Goal: Task Accomplishment & Management: Complete application form

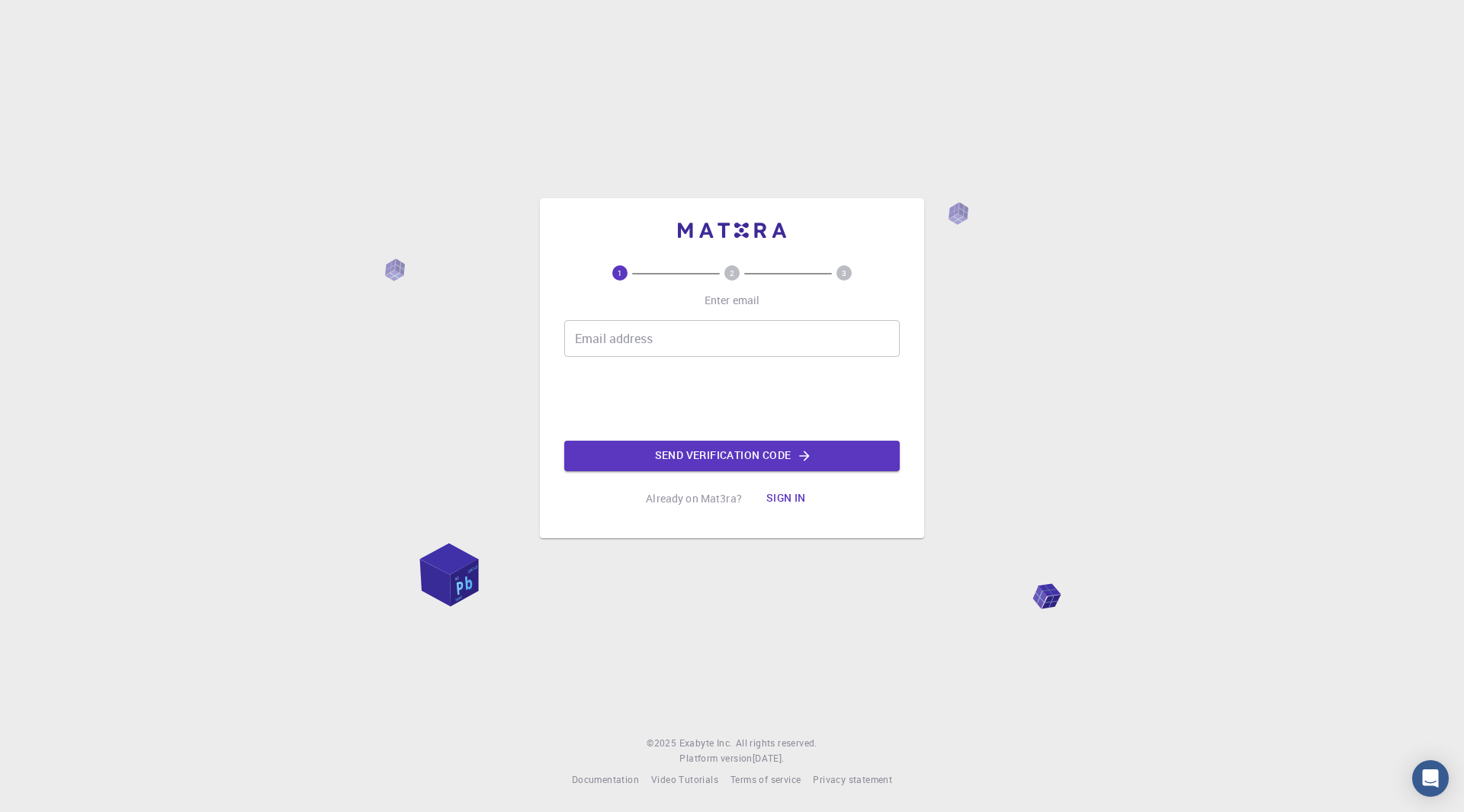
drag, startPoint x: 0, startPoint y: 0, endPoint x: 691, endPoint y: 335, distance: 767.9
click at [691, 335] on input "Email address" at bounding box center [732, 338] width 336 height 36
type input "[PERSON_NAME][EMAIL_ADDRESS][DOMAIN_NAME]"
click at [738, 455] on button "Send verification code" at bounding box center [732, 455] width 336 height 30
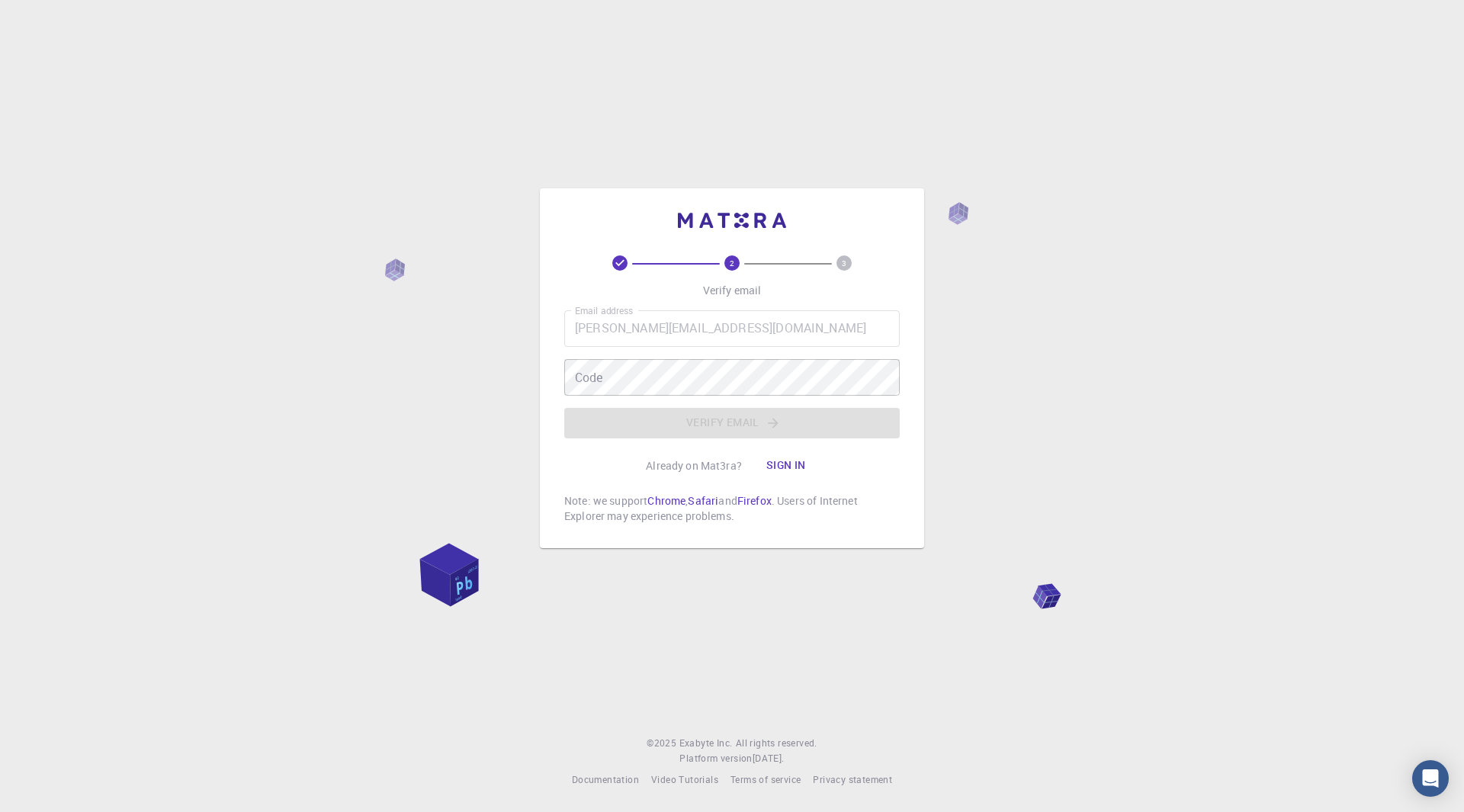
click at [1053, 231] on div "2 3 Verify email Email address [PERSON_NAME][EMAIL_ADDRESS][DOMAIN_NAME] Email …" at bounding box center [732, 406] width 1464 height 812
drag, startPoint x: 659, startPoint y: 463, endPoint x: 755, endPoint y: 474, distance: 96.6
click at [755, 474] on div "Already on Mat3ra? Sign in" at bounding box center [732, 465] width 173 height 30
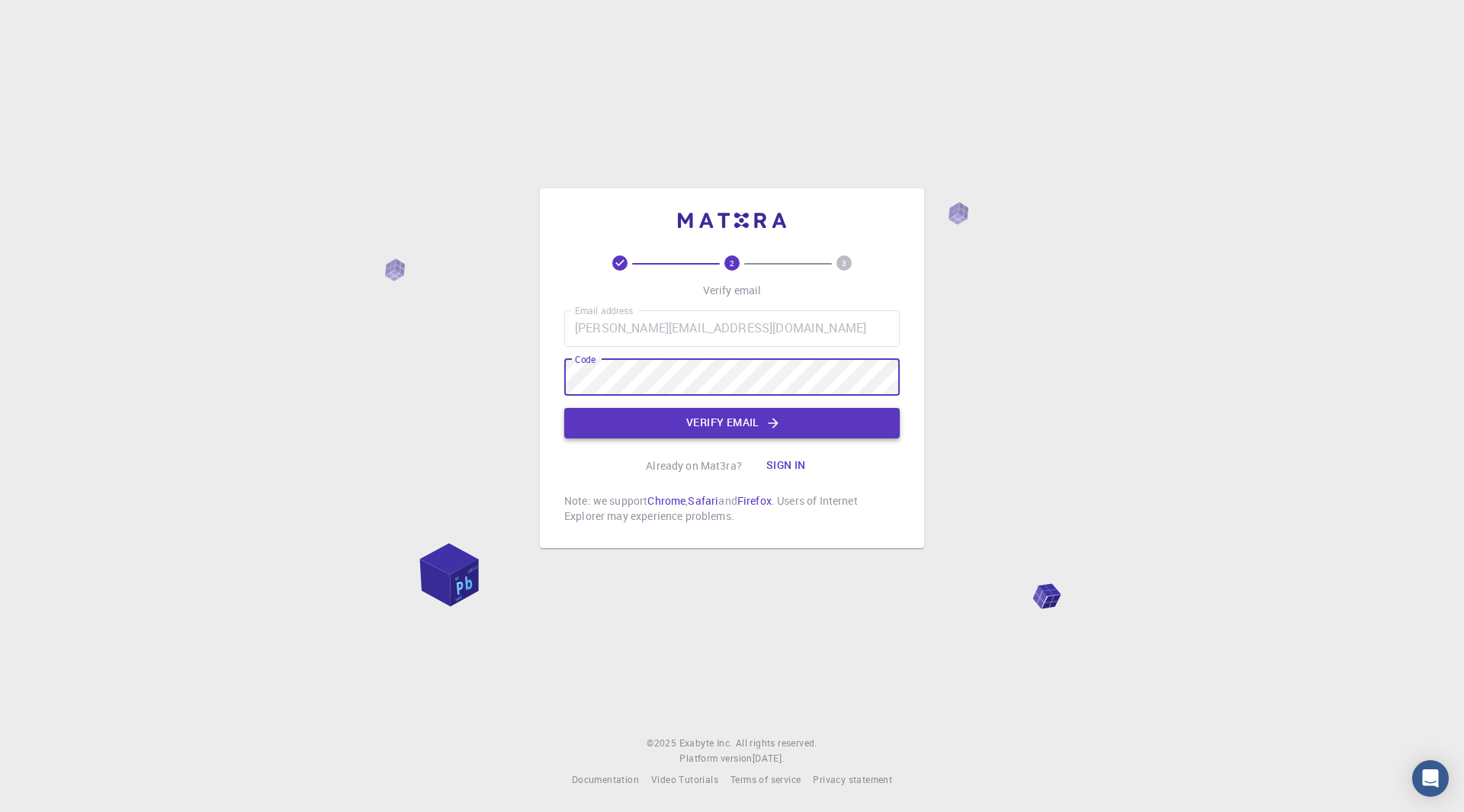
click at [723, 433] on button "Verify email" at bounding box center [732, 422] width 336 height 30
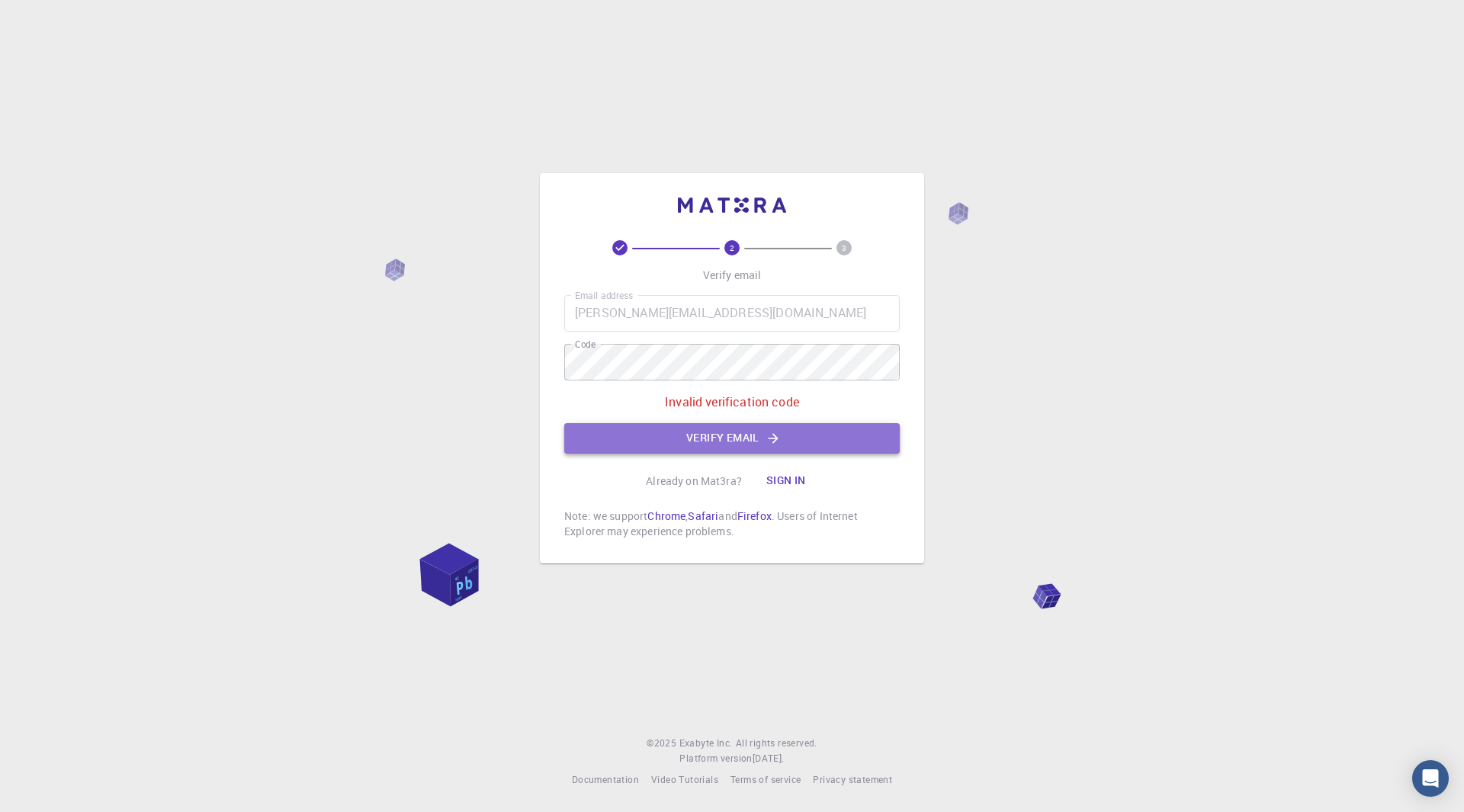
click at [618, 435] on button "Verify email" at bounding box center [732, 437] width 336 height 30
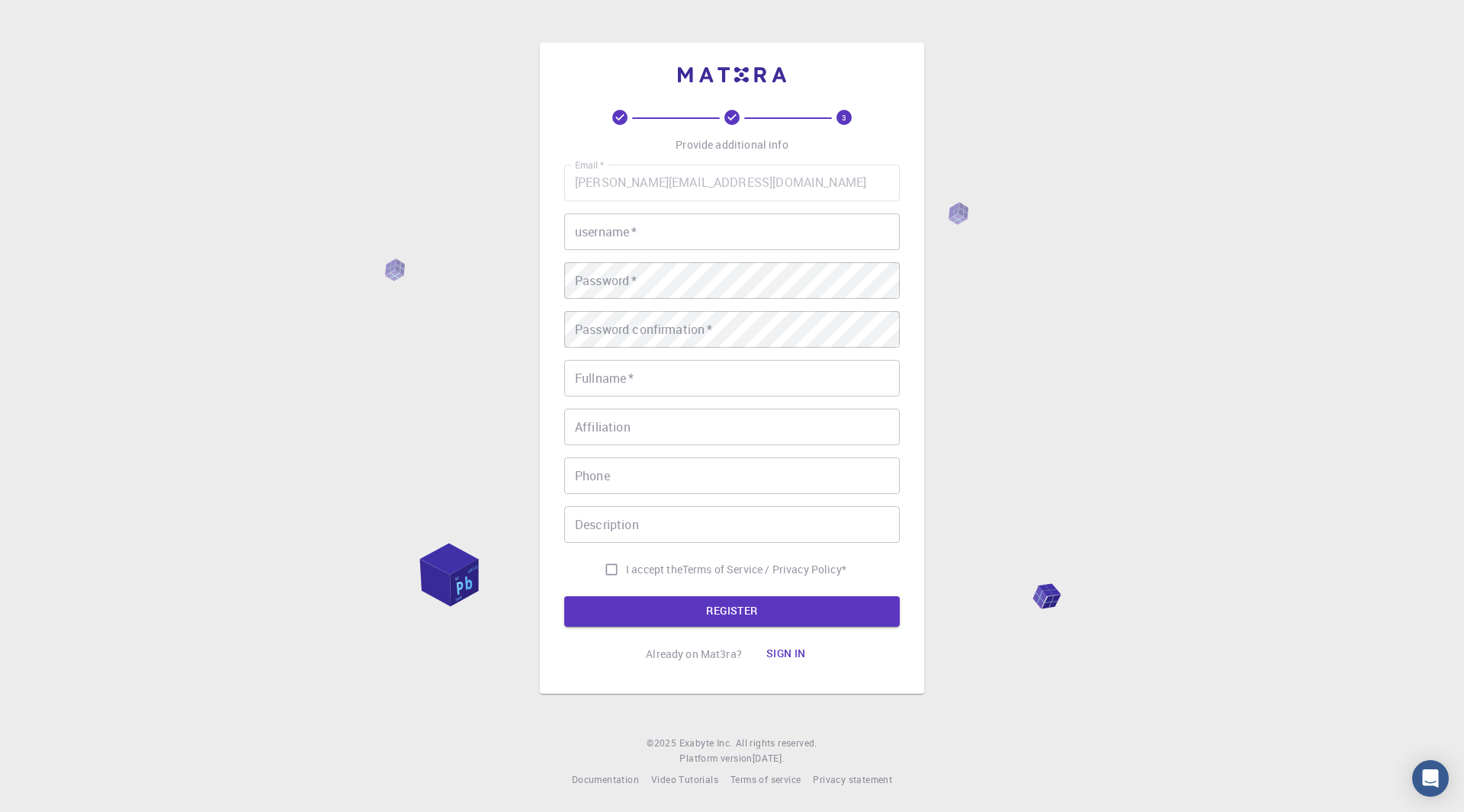
click at [647, 243] on input "username   *" at bounding box center [732, 231] width 336 height 36
drag, startPoint x: 640, startPoint y: 237, endPoint x: 526, endPoint y: 238, distance: 114.0
click at [532, 236] on div "3 Provide additional info Email   * [PERSON_NAME][EMAIL_ADDRESS][DOMAIN_NAME] E…" at bounding box center [732, 406] width 1464 height 812
type input "[PERSON_NAME]"
click at [656, 382] on input "Fullname   *" at bounding box center [732, 378] width 336 height 36
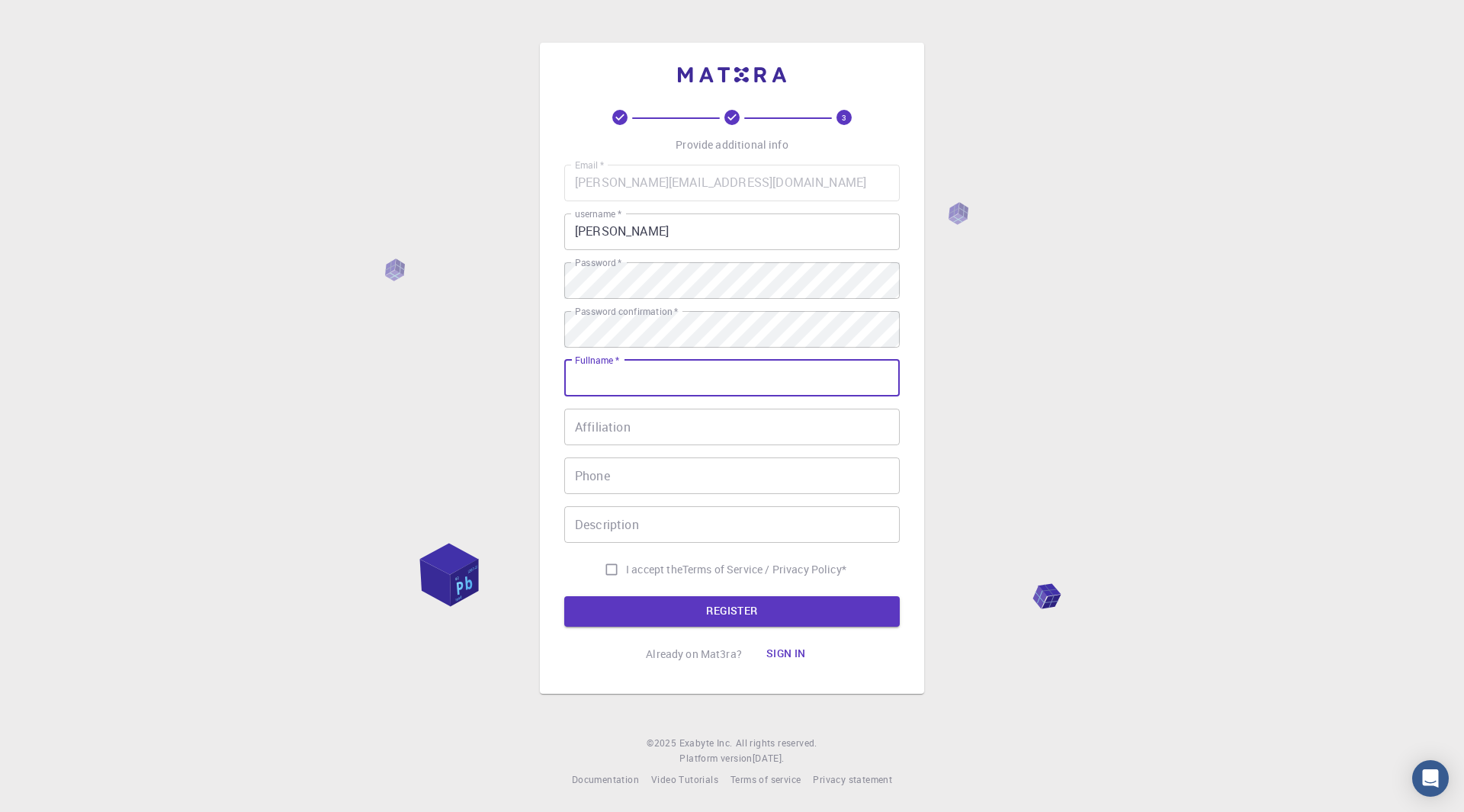
type input "[PERSON_NAME]"
click at [656, 434] on input "Affiliation" at bounding box center [732, 426] width 336 height 36
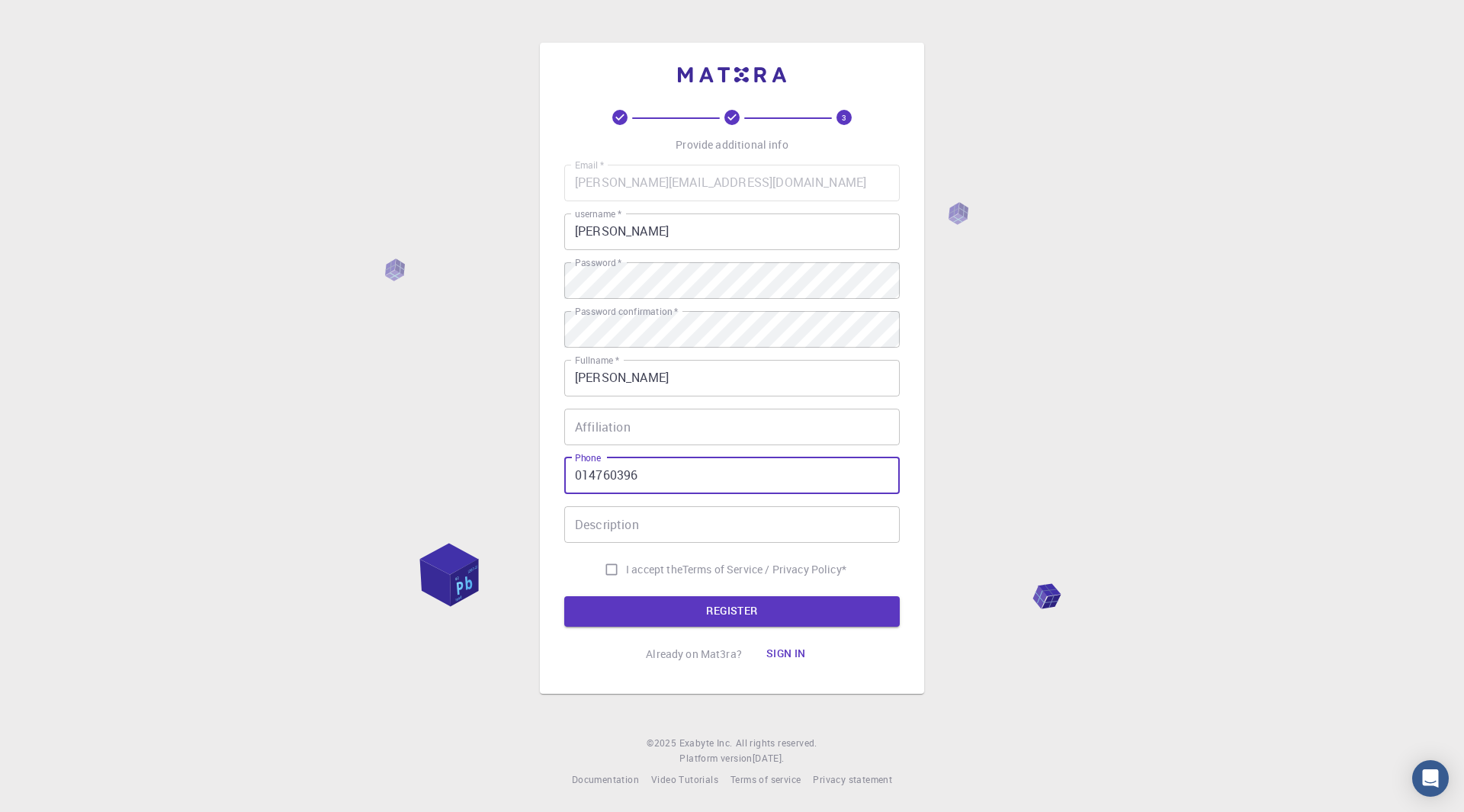
click at [582, 475] on input "014760396" at bounding box center [732, 475] width 336 height 36
type input "[PHONE_NUMBER]"
click at [624, 432] on input "Affiliation" at bounding box center [732, 426] width 336 height 36
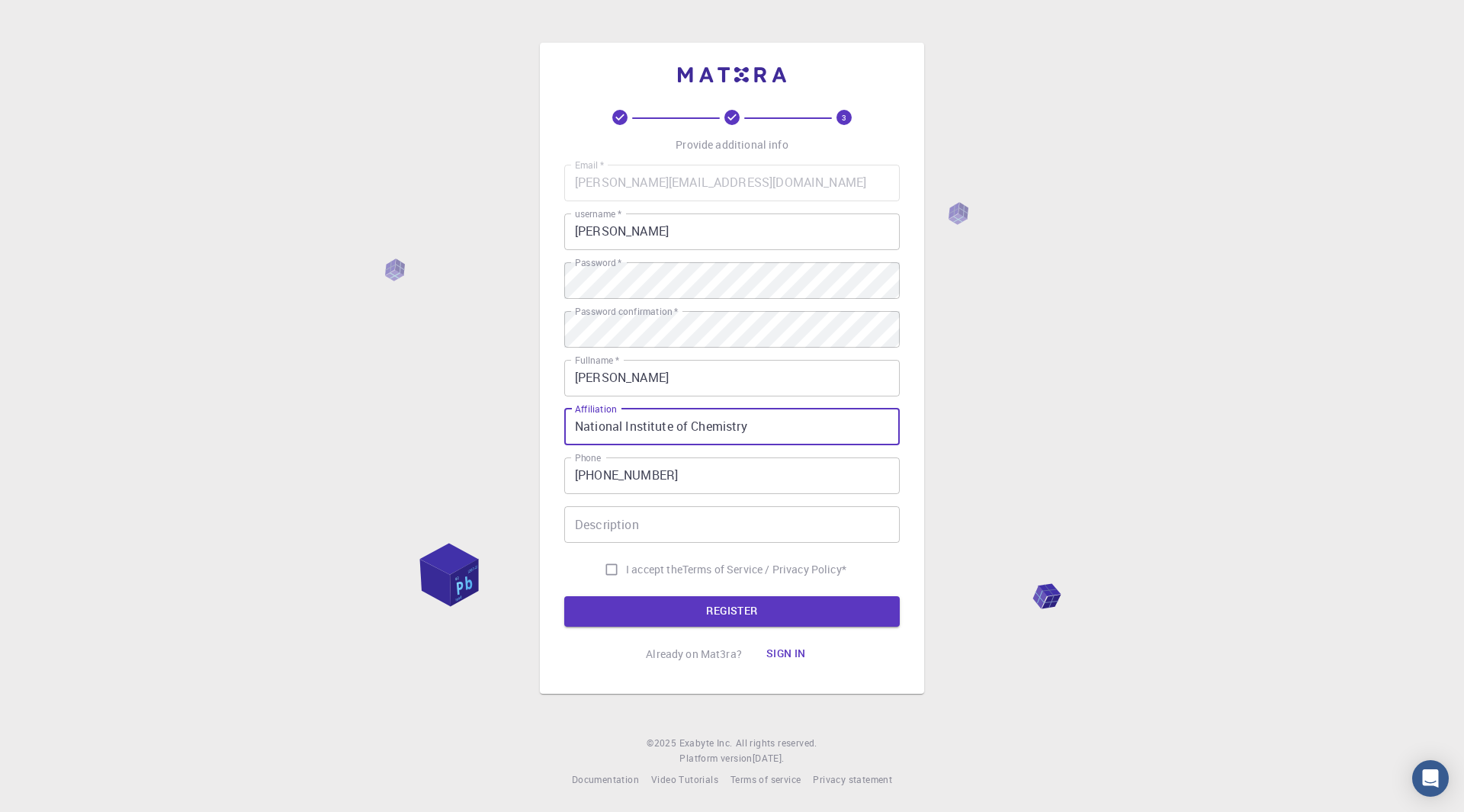
type input "National Institute of Chemistry"
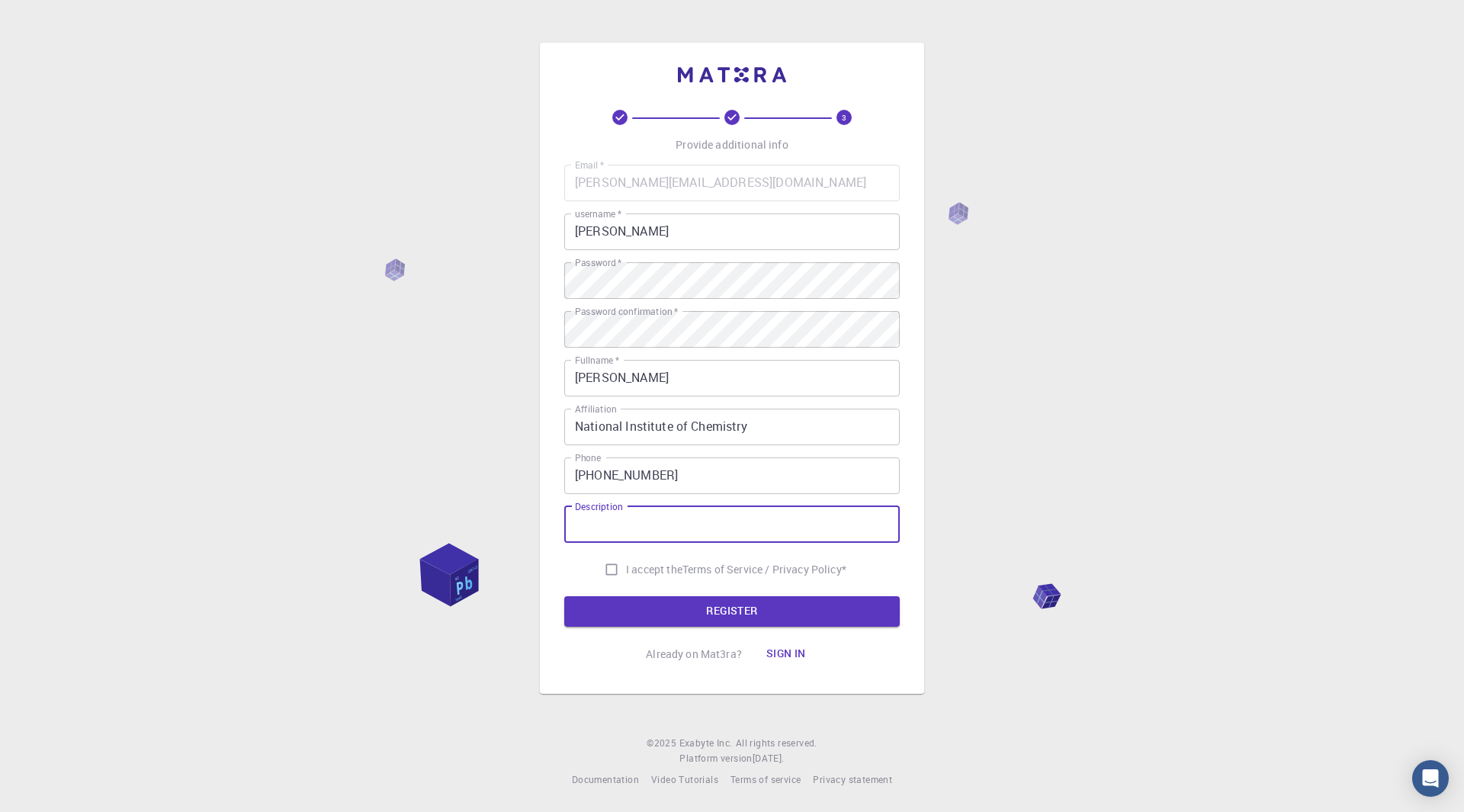
click at [629, 523] on input "Description" at bounding box center [732, 524] width 336 height 36
click at [603, 564] on input "I accept the Terms of Service / Privacy Policy *" at bounding box center [612, 570] width 29 height 29
checkbox input "true"
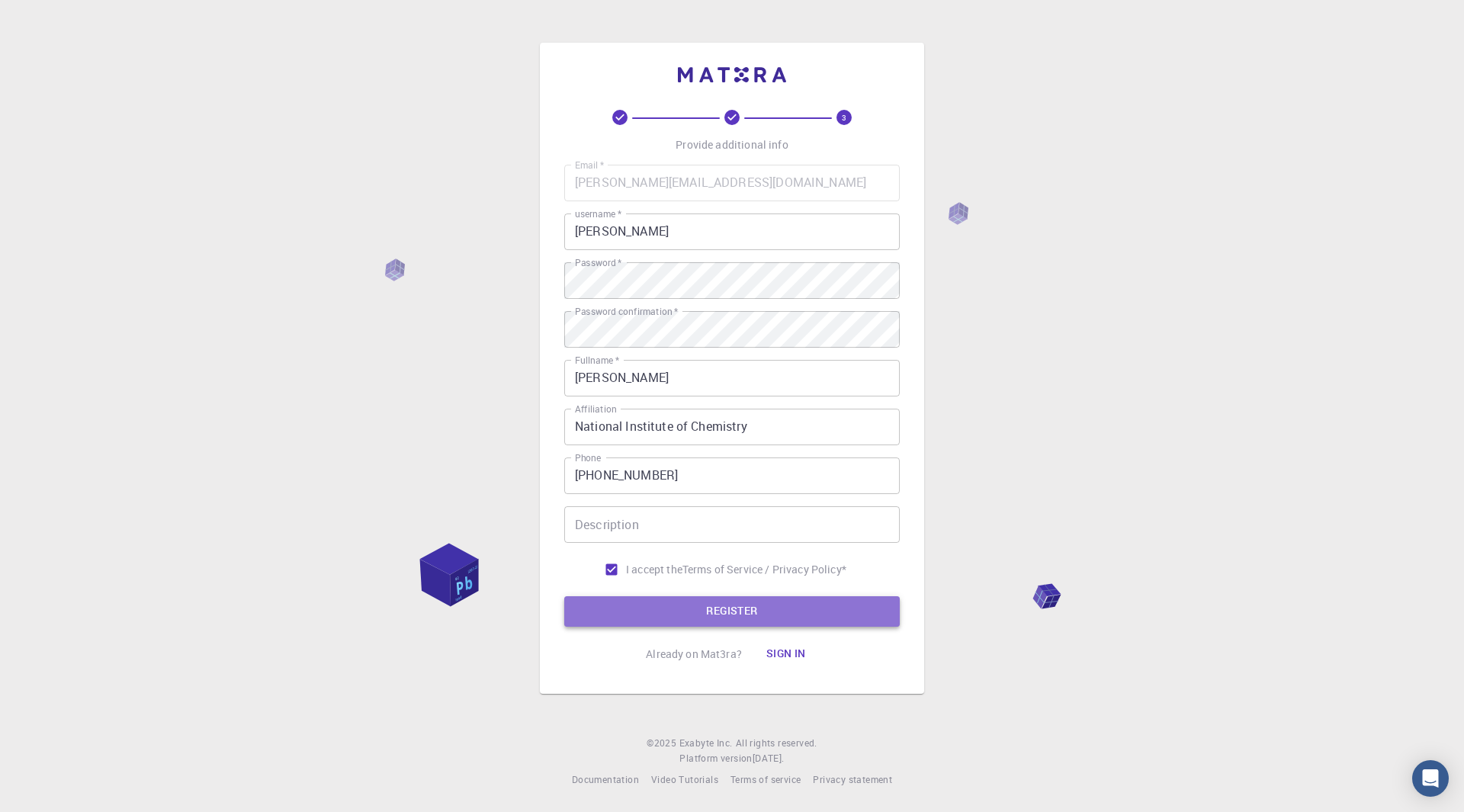
click at [616, 607] on button "REGISTER" at bounding box center [732, 611] width 336 height 30
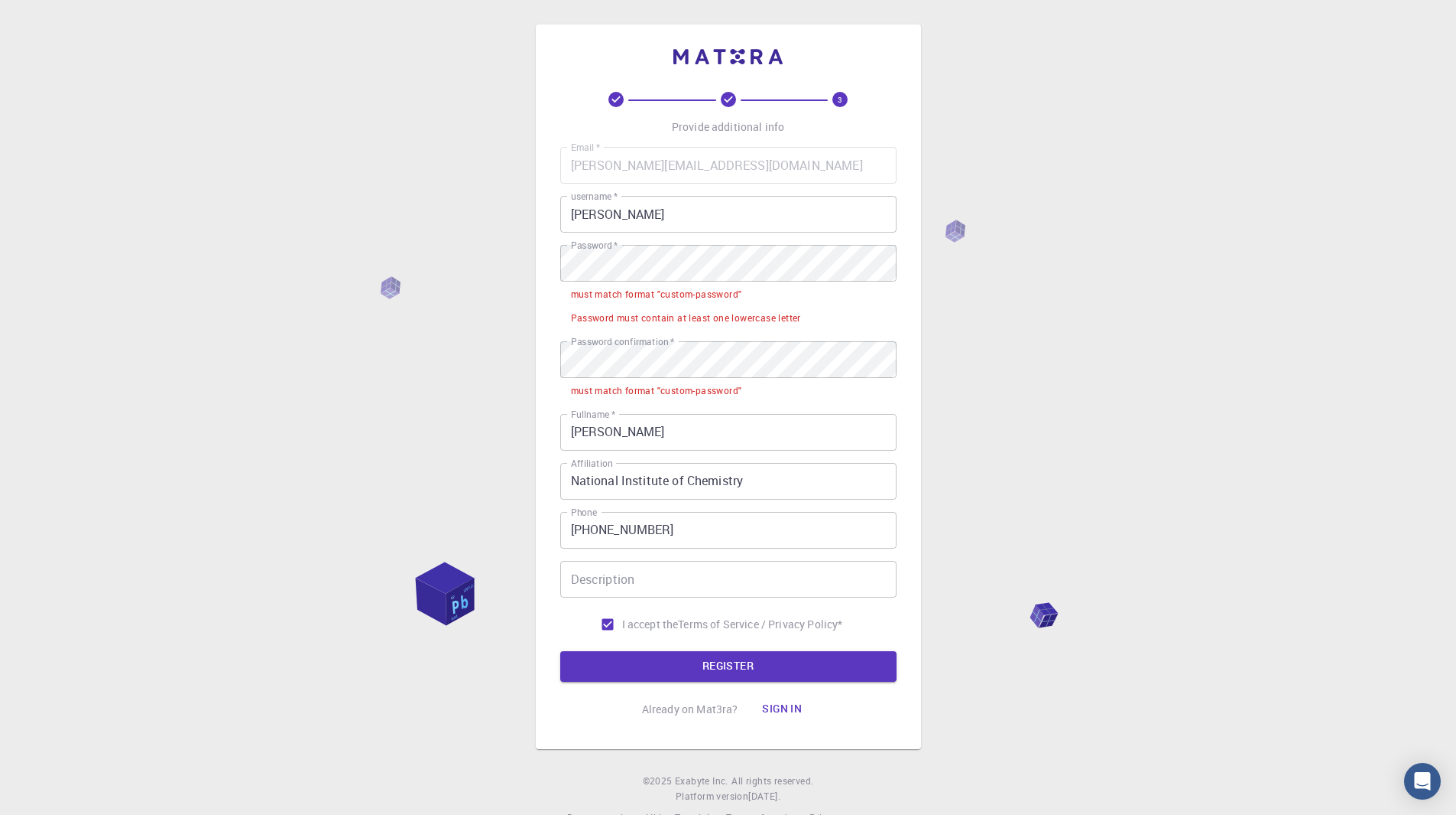
click at [667, 293] on div "must match format "custom-password"" at bounding box center [657, 294] width 171 height 16
drag, startPoint x: 616, startPoint y: 292, endPoint x: 705, endPoint y: 292, distance: 89.0
click at [705, 292] on div "must match format "custom-password"" at bounding box center [657, 294] width 171 height 16
click at [718, 294] on div "must match format "custom-password"" at bounding box center [657, 294] width 171 height 16
click at [474, 258] on div "3 Provide additional info Email   * [PERSON_NAME][EMAIL_ADDRESS][DOMAIN_NAME] E…" at bounding box center [728, 424] width 1456 height 849
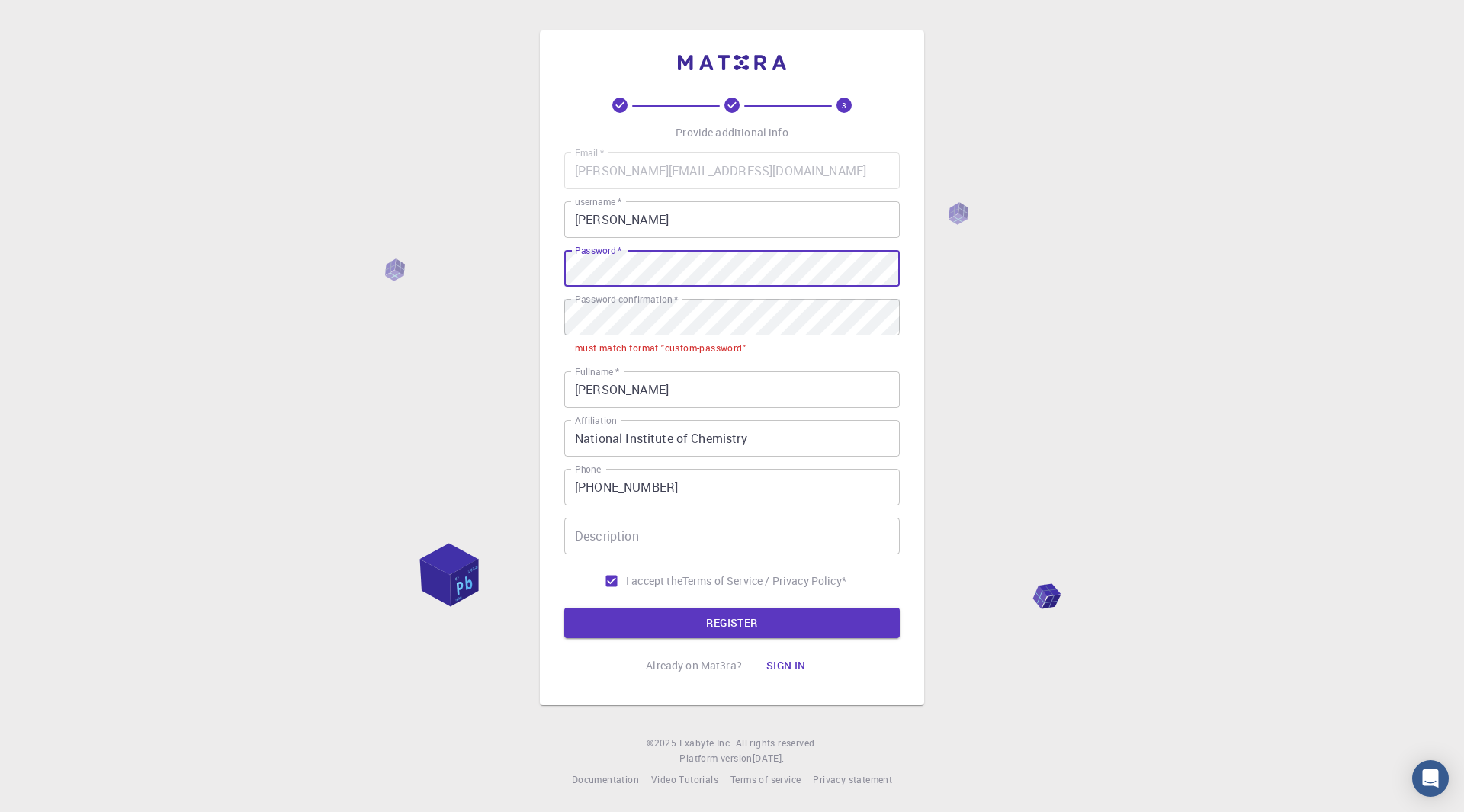
click at [483, 273] on div "3 Provide additional info Email   * [PERSON_NAME][EMAIL_ADDRESS][DOMAIN_NAME] E…" at bounding box center [732, 406] width 1464 height 812
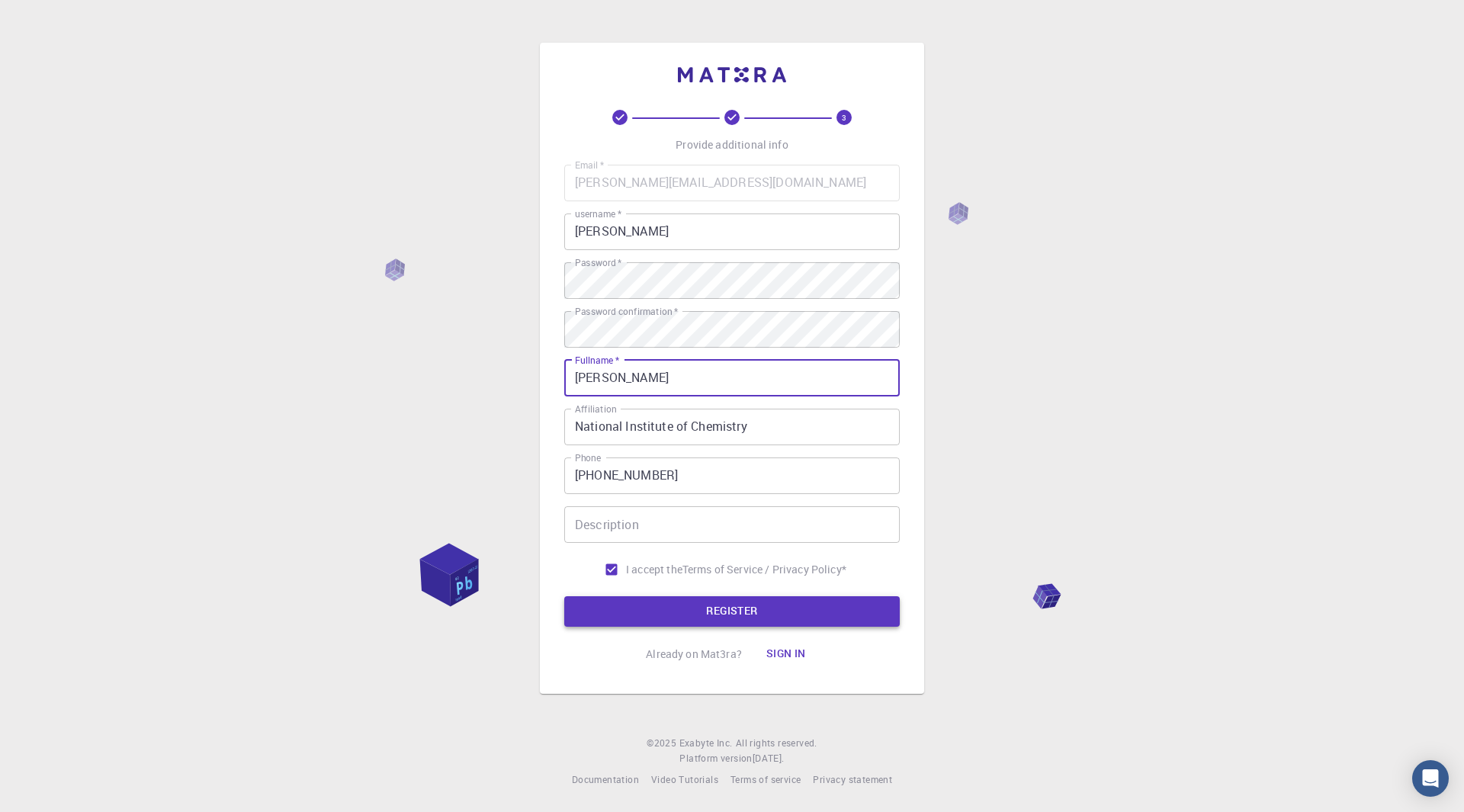
click at [817, 613] on button "REGISTER" at bounding box center [732, 611] width 336 height 30
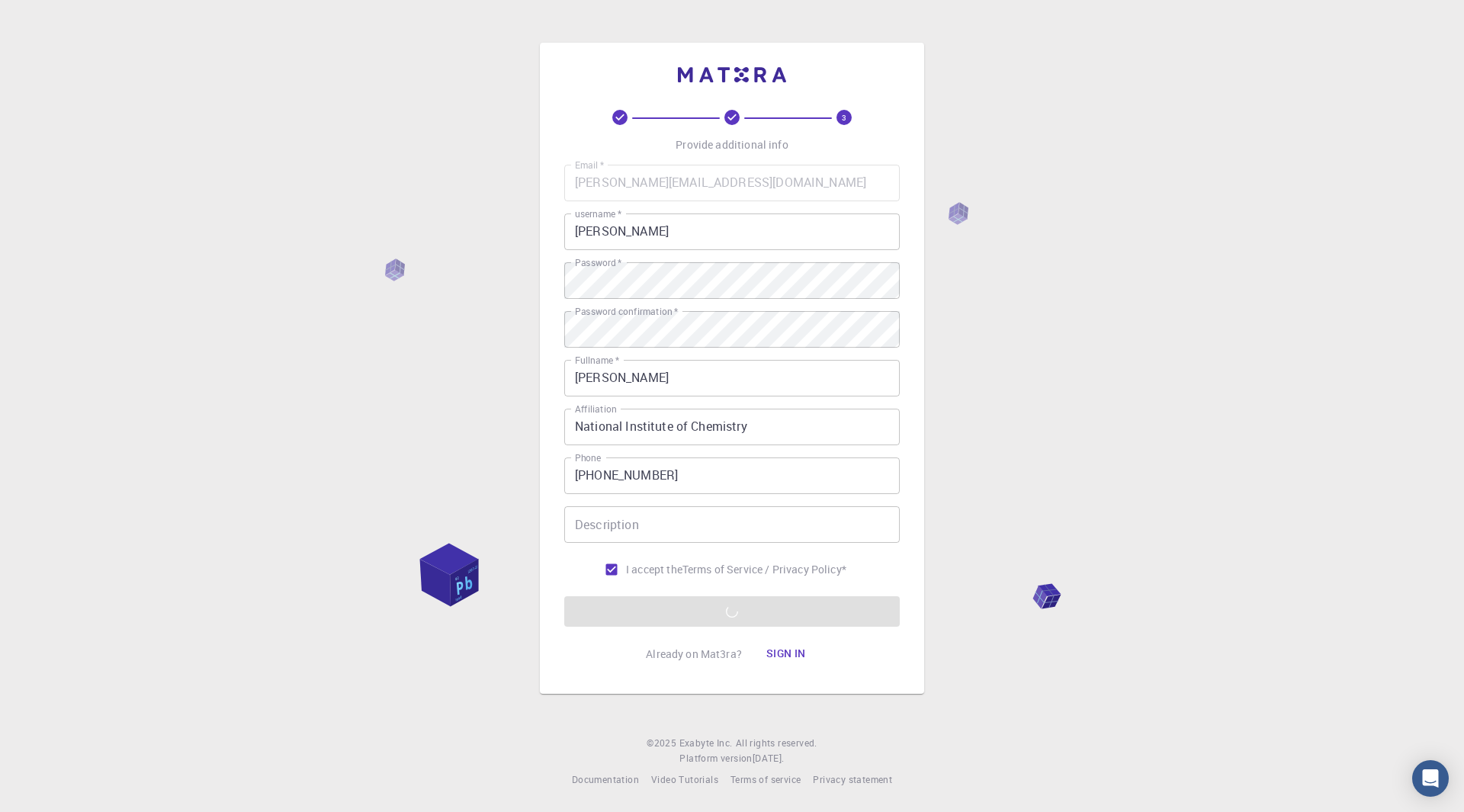
click at [1181, 204] on div "3 Provide additional info Email   * [PERSON_NAME][EMAIL_ADDRESS][DOMAIN_NAME] E…" at bounding box center [732, 406] width 1464 height 812
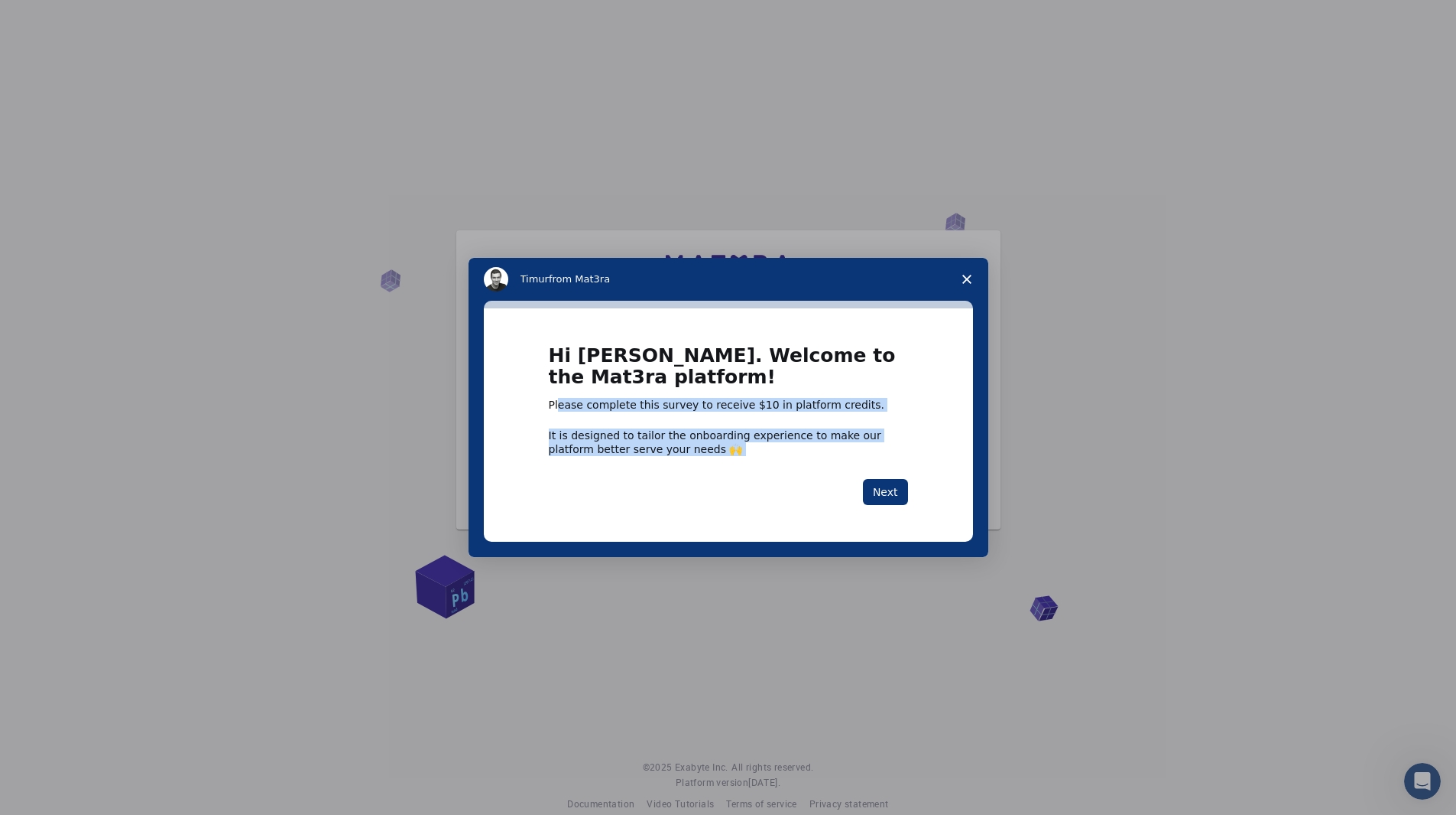
drag, startPoint x: 558, startPoint y: 410, endPoint x: 694, endPoint y: 459, distance: 144.6
click at [694, 459] on div "Hi [PERSON_NAME]. Welcome to the Mat3ra platform! Please complete this survey t…" at bounding box center [728, 424] width 359 height 160
click at [886, 488] on button "Next" at bounding box center [886, 492] width 45 height 26
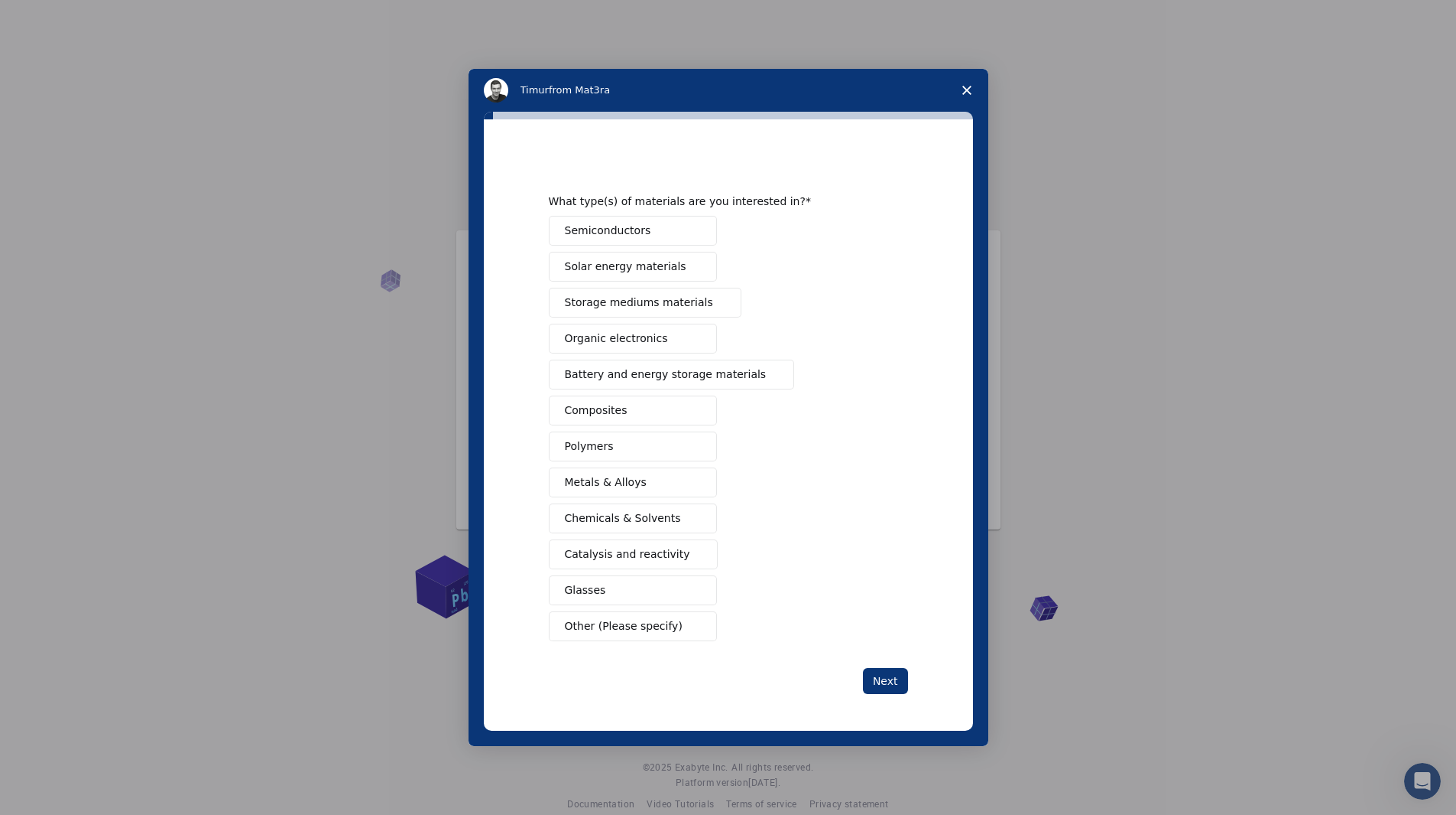
scroll to position [22, 0]
click at [637, 628] on span "Other (Please specify)" at bounding box center [624, 626] width 118 height 16
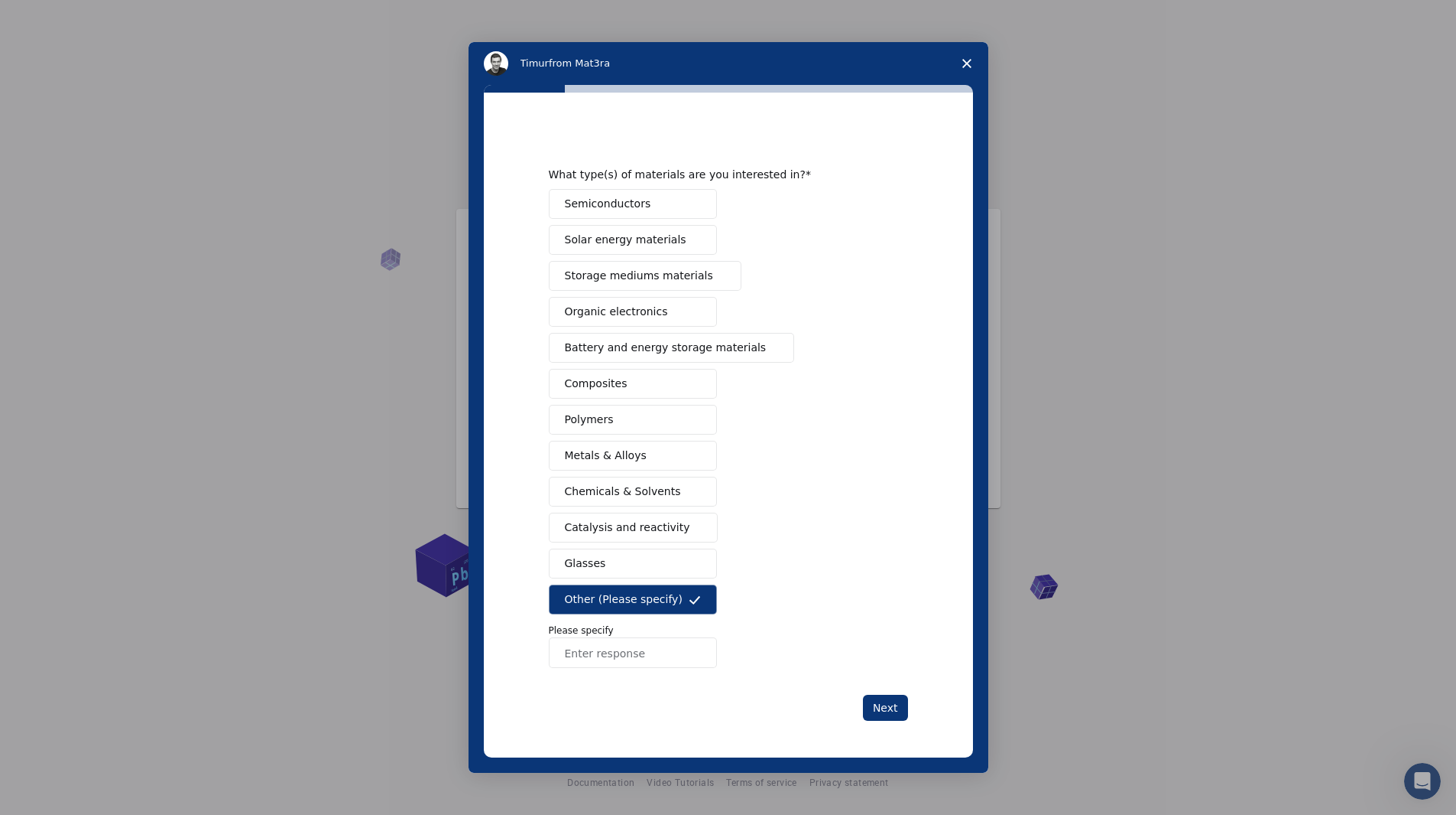
click at [604, 646] on input "Enter response" at bounding box center [633, 652] width 168 height 30
type input "Protein"
click at [884, 710] on button "Next" at bounding box center [886, 708] width 45 height 26
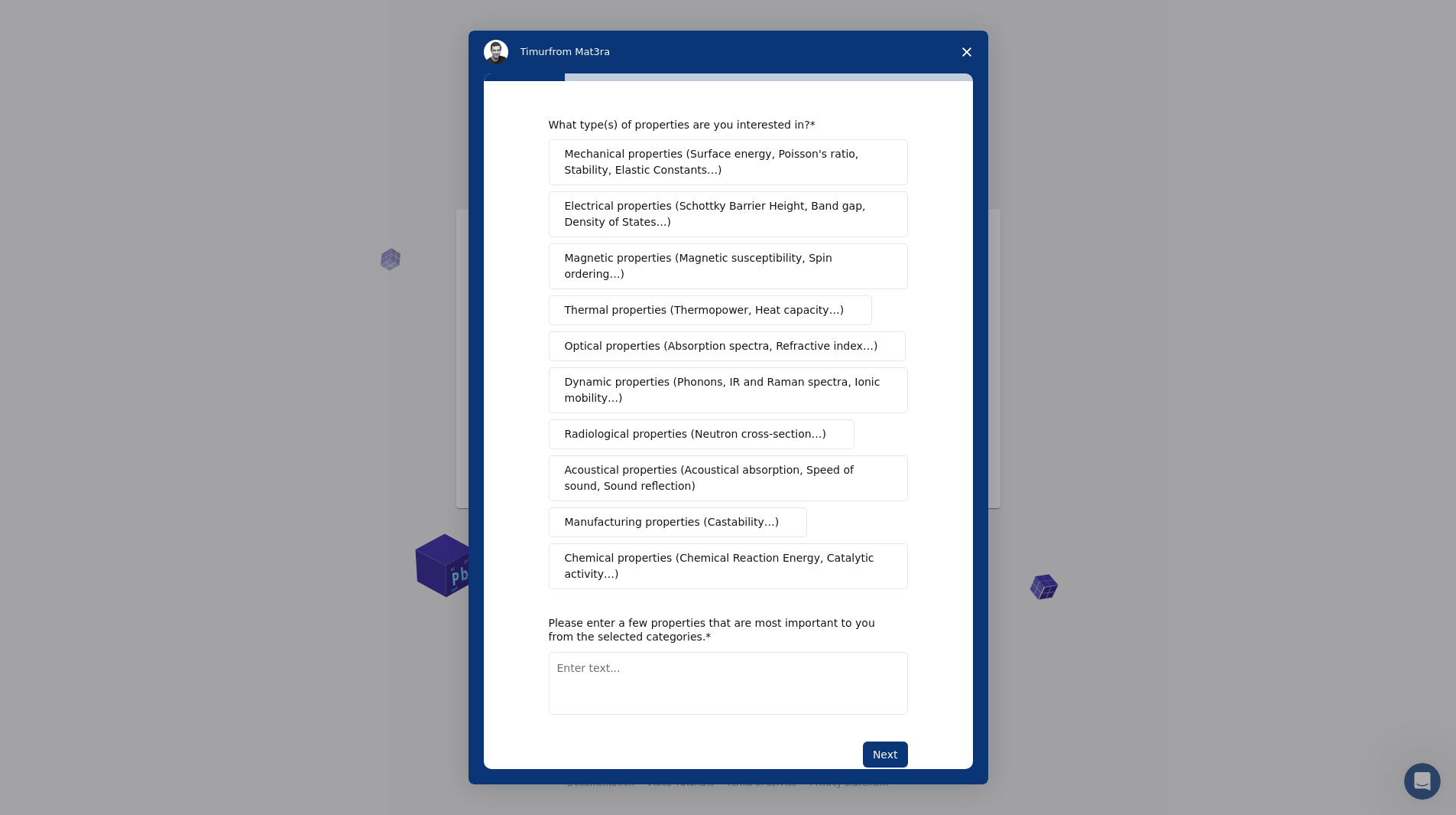
click at [622, 550] on span "Chemical properties (Chemical Reaction Energy, Catalytic activity…)" at bounding box center [724, 566] width 317 height 32
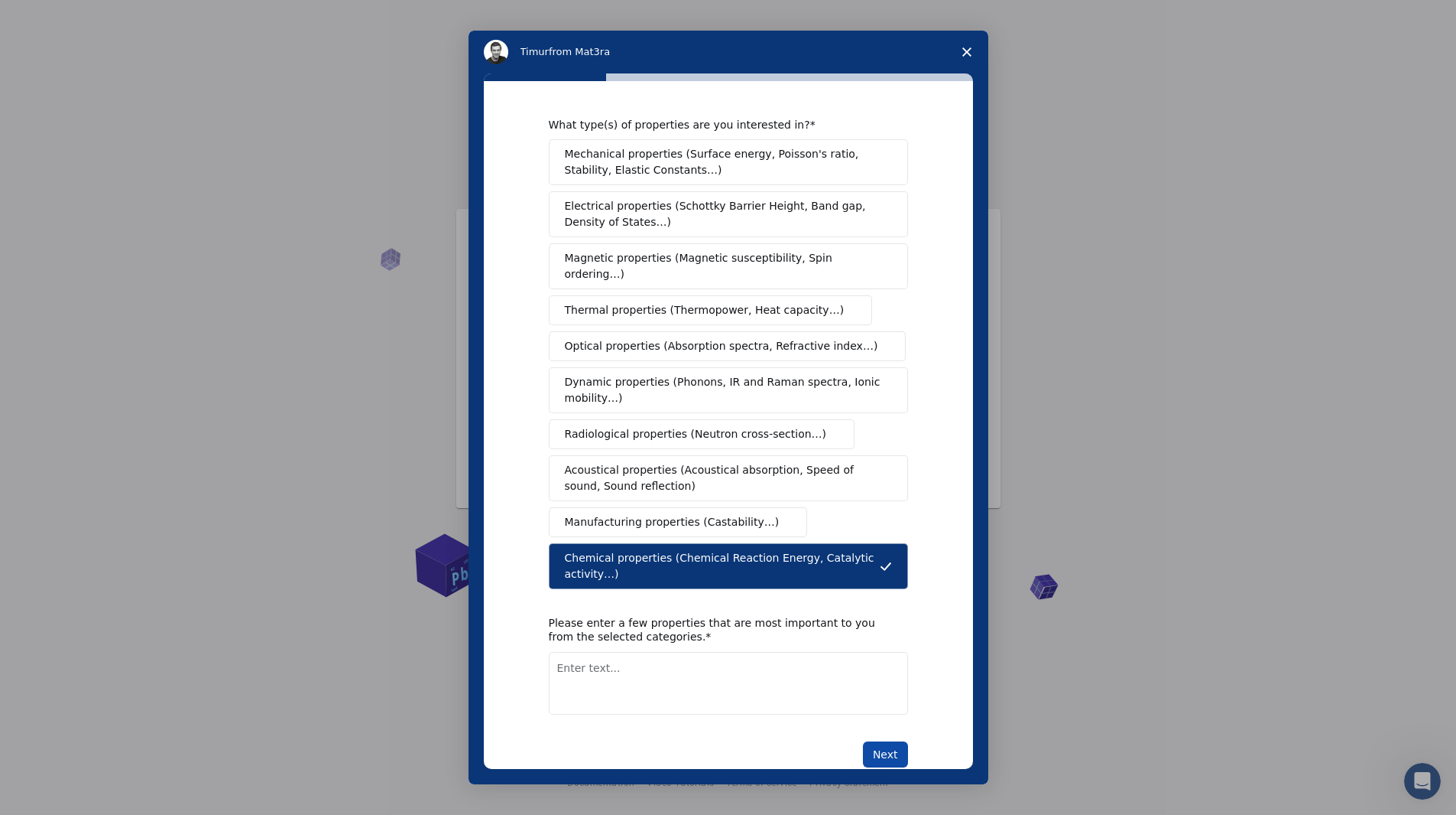
click at [878, 741] on button "Next" at bounding box center [886, 754] width 45 height 26
click at [704, 681] on textarea "Enter text..." at bounding box center [728, 701] width 359 height 62
click at [970, 52] on icon "Close survey" at bounding box center [967, 52] width 10 height 10
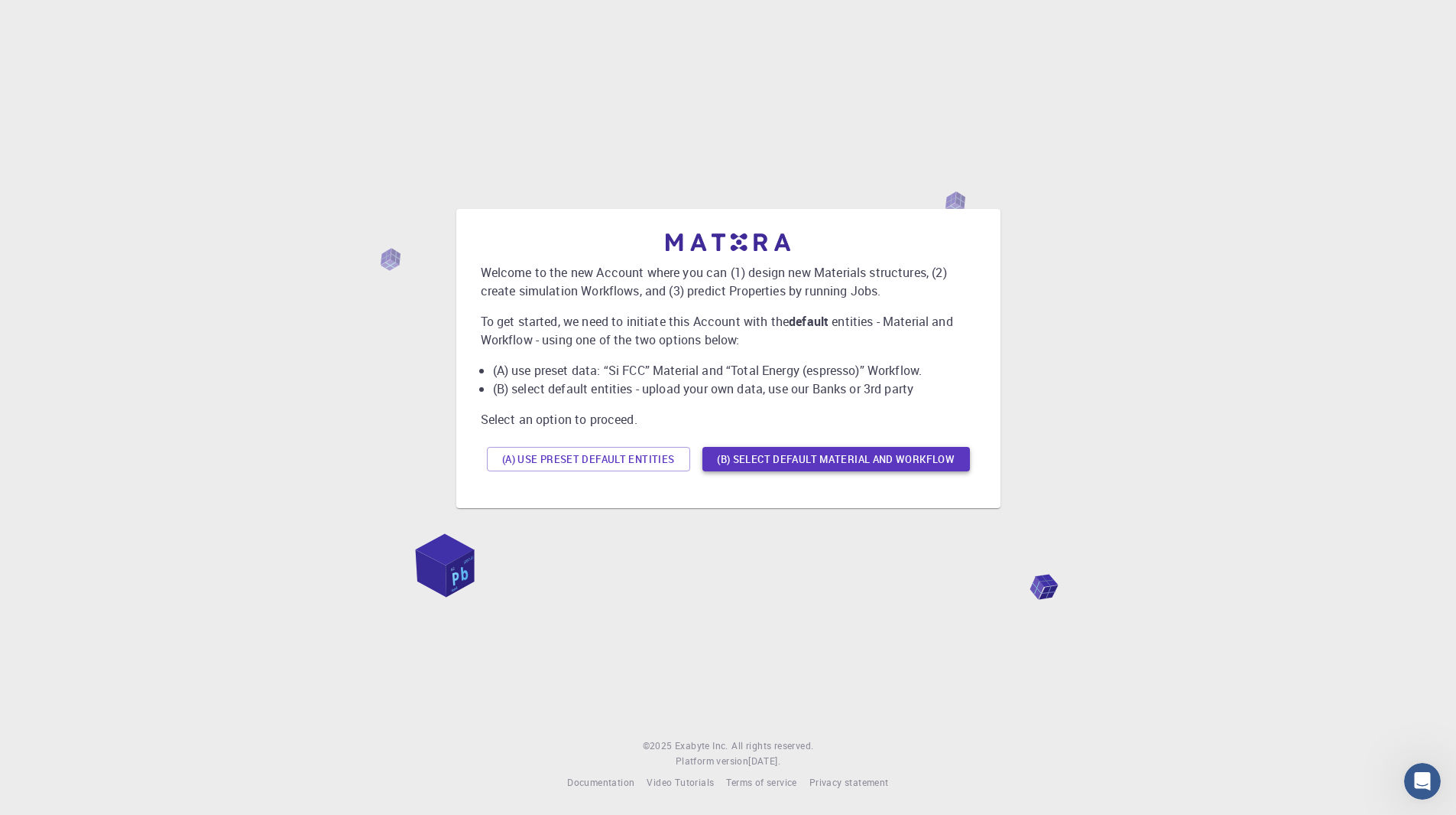
click at [740, 455] on button "(B) Select default material and workflow" at bounding box center [836, 459] width 267 height 24
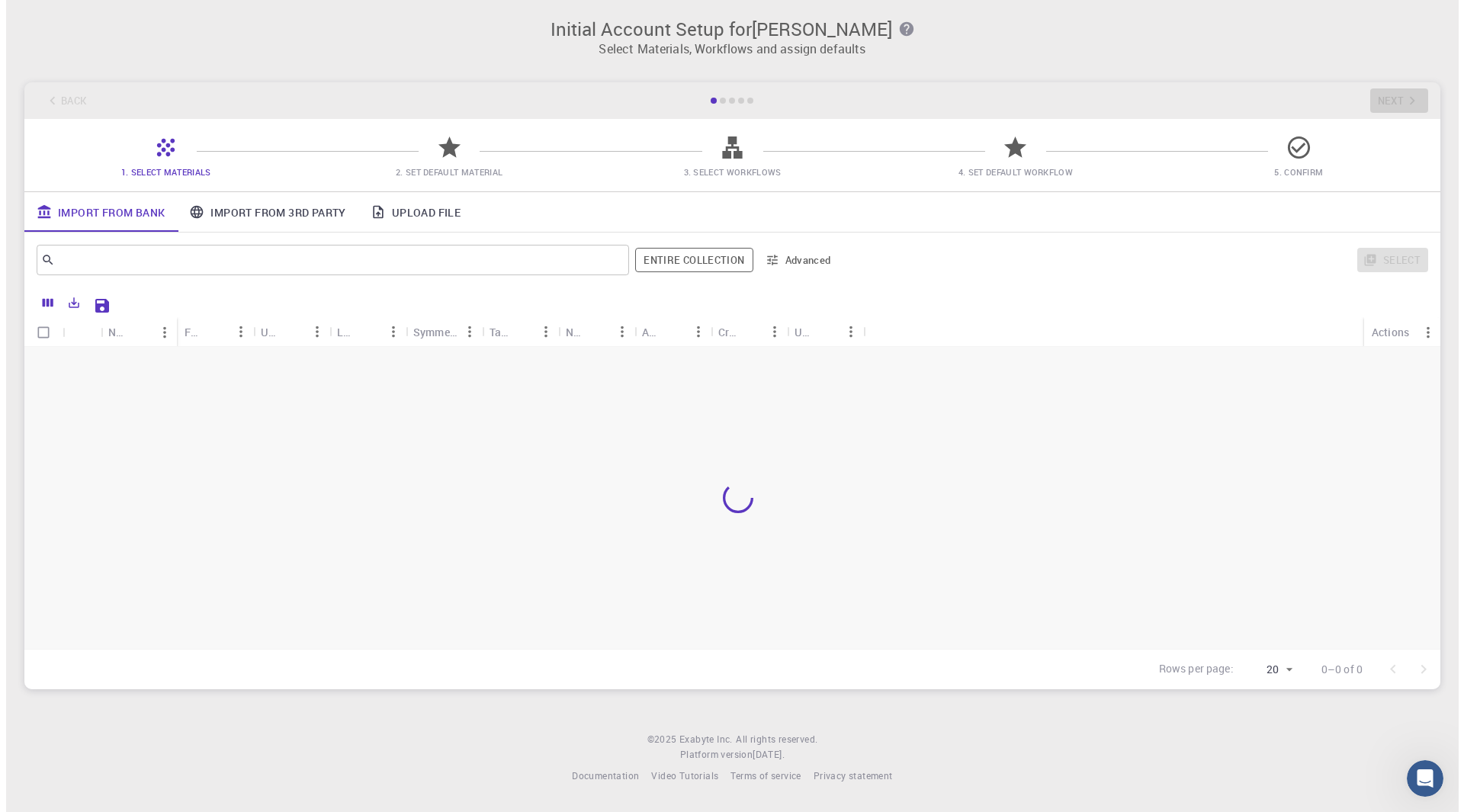
scroll to position [0, 0]
